Goal: Task Accomplishment & Management: Manage account settings

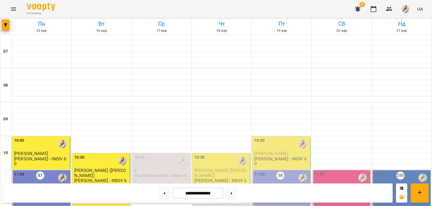
scroll to position [351, 0]
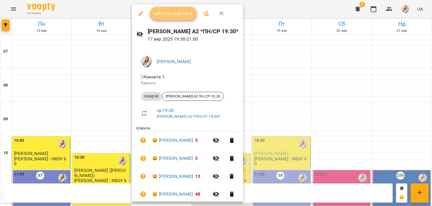
click at [170, 13] on span "Урок відбувся" at bounding box center [173, 13] width 38 height 7
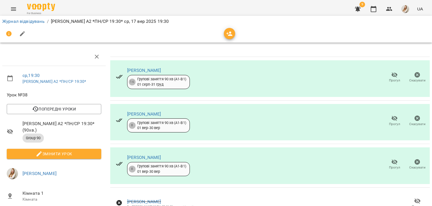
scroll to position [66, 0]
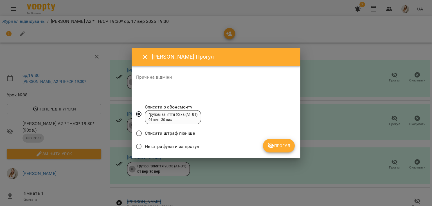
click at [176, 144] on span "Не штрафувати за прогул" at bounding box center [172, 146] width 54 height 7
click at [272, 149] on icon "submit" at bounding box center [270, 145] width 7 height 7
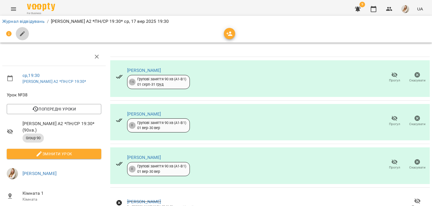
click at [20, 35] on icon "button" at bounding box center [22, 33] width 7 height 7
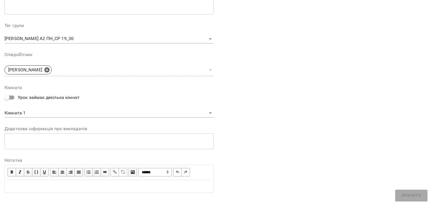
scroll to position [168, 0]
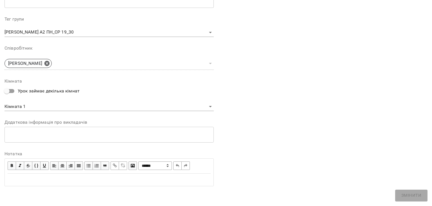
click at [16, 27] on button "button" at bounding box center [22, 33] width 13 height 13
click at [46, 180] on div "Edit text" at bounding box center [109, 179] width 203 height 7
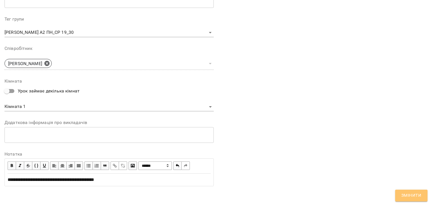
click at [404, 193] on span "Змінити" at bounding box center [411, 195] width 20 height 7
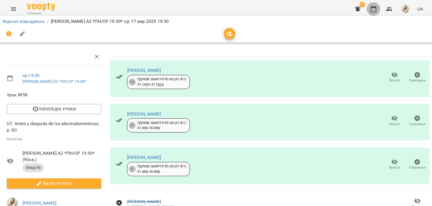
click at [372, 11] on icon "button" at bounding box center [373, 9] width 7 height 7
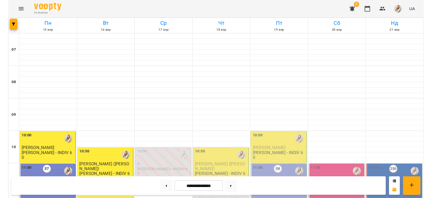
scroll to position [100, 0]
